Goal: Information Seeking & Learning: Learn about a topic

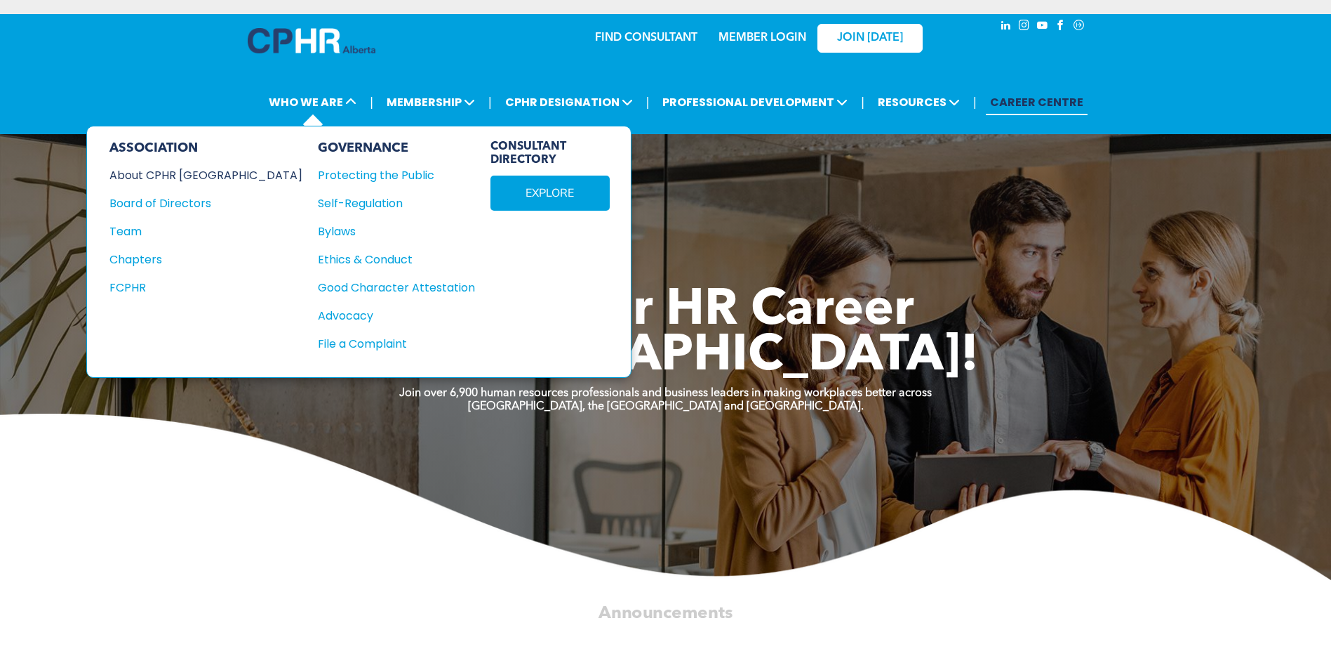
click at [201, 171] on div "About CPHR [GEOGRAPHIC_DATA]" at bounding box center [196, 175] width 174 height 18
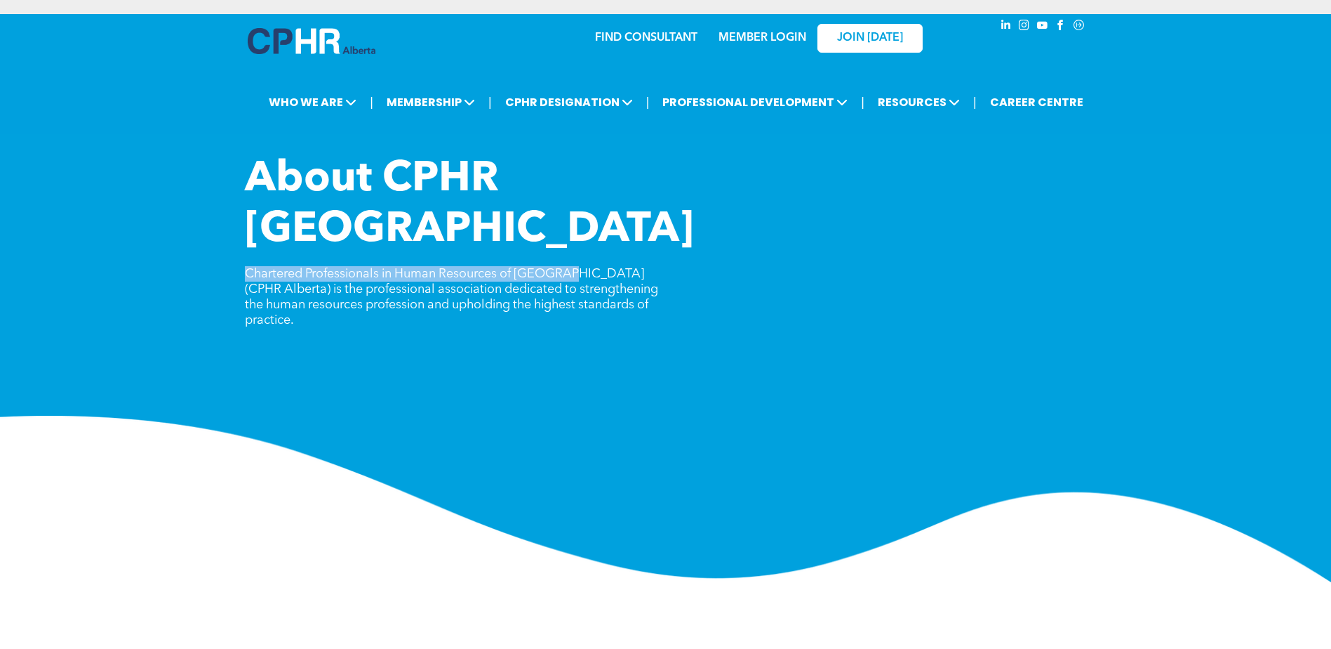
drag, startPoint x: 241, startPoint y: 220, endPoint x: 564, endPoint y: 230, distance: 323.0
click at [564, 230] on div "About CPHR [GEOGRAPHIC_DATA] Chartered Professionals in Human Resources of [GEO…" at bounding box center [665, 367] width 1331 height 427
drag, startPoint x: 564, startPoint y: 230, endPoint x: 526, endPoint y: 225, distance: 38.9
copy span "Chartered Professionals in Human Resources of [GEOGRAPHIC_DATA]"
